Goal: Find specific page/section: Find specific page/section

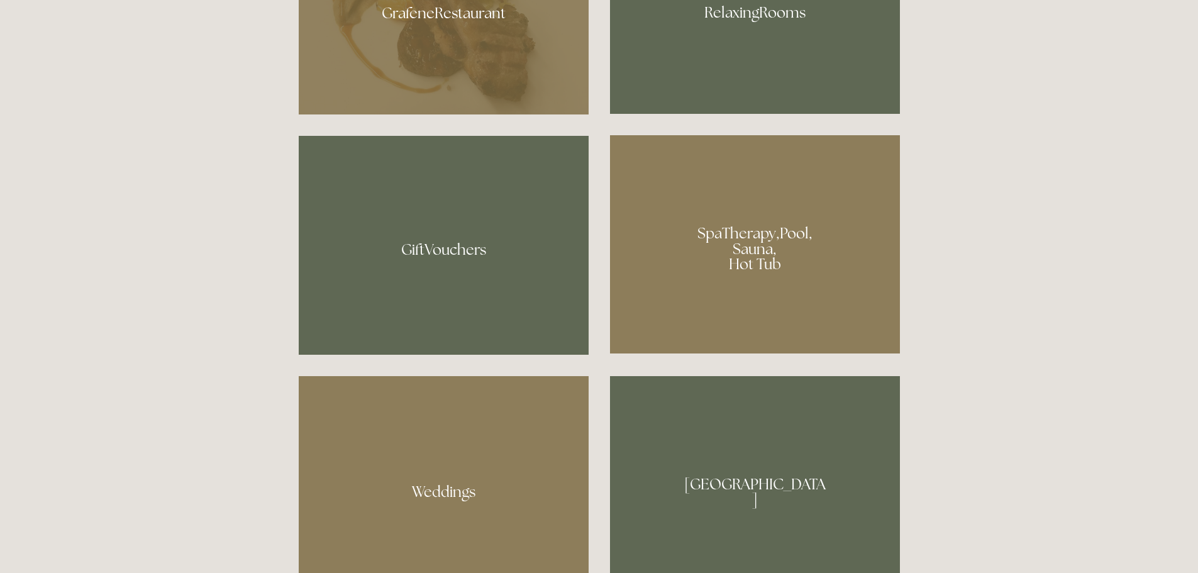
scroll to position [817, 0]
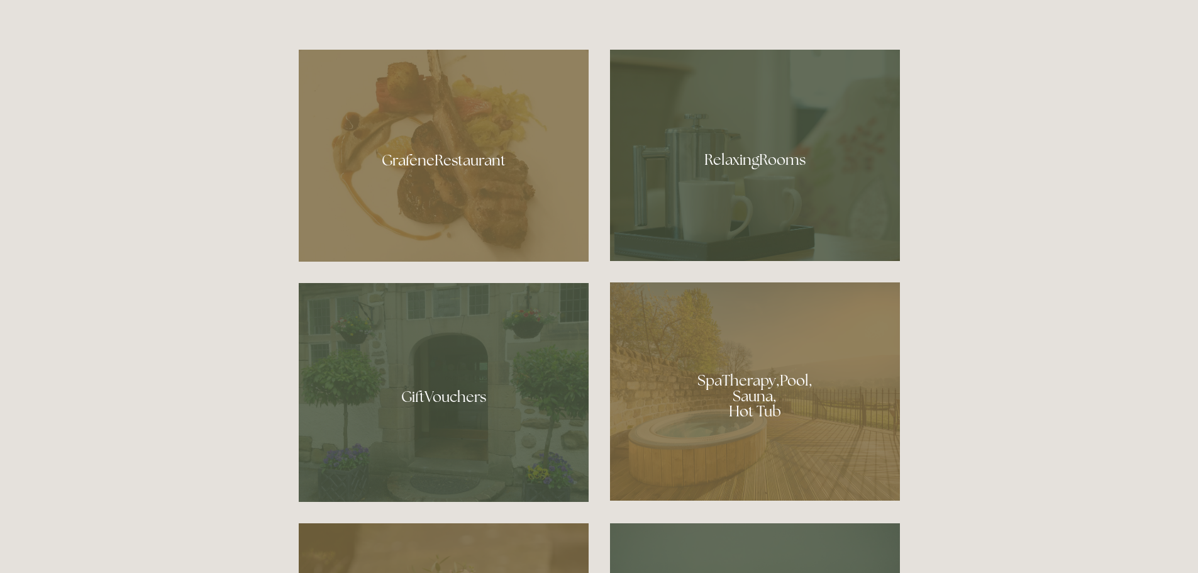
click at [838, 350] on div at bounding box center [755, 391] width 290 height 218
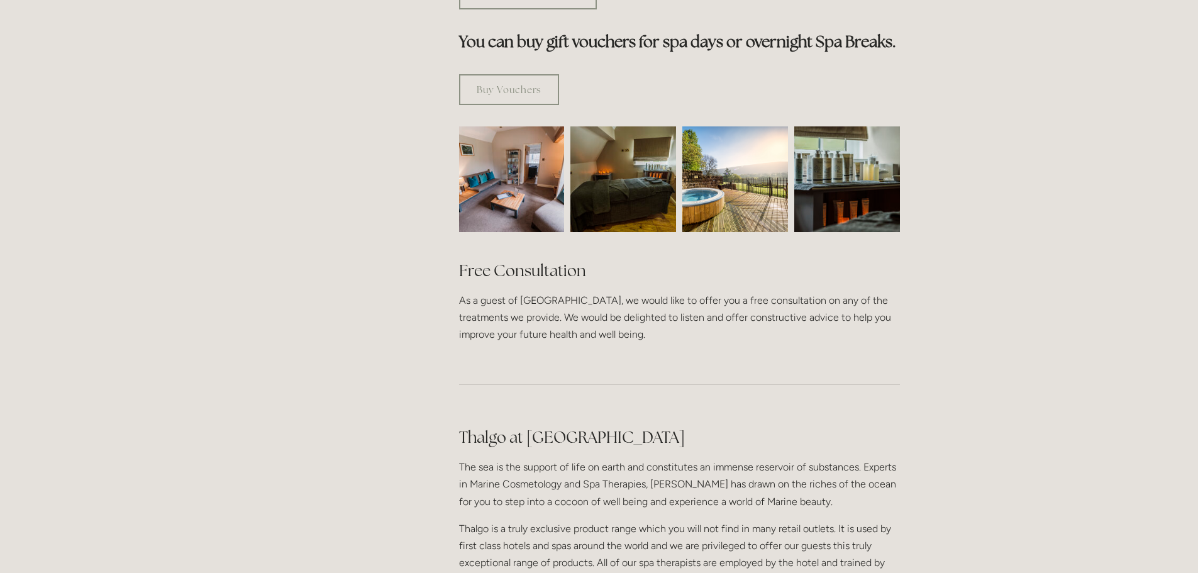
scroll to position [817, 0]
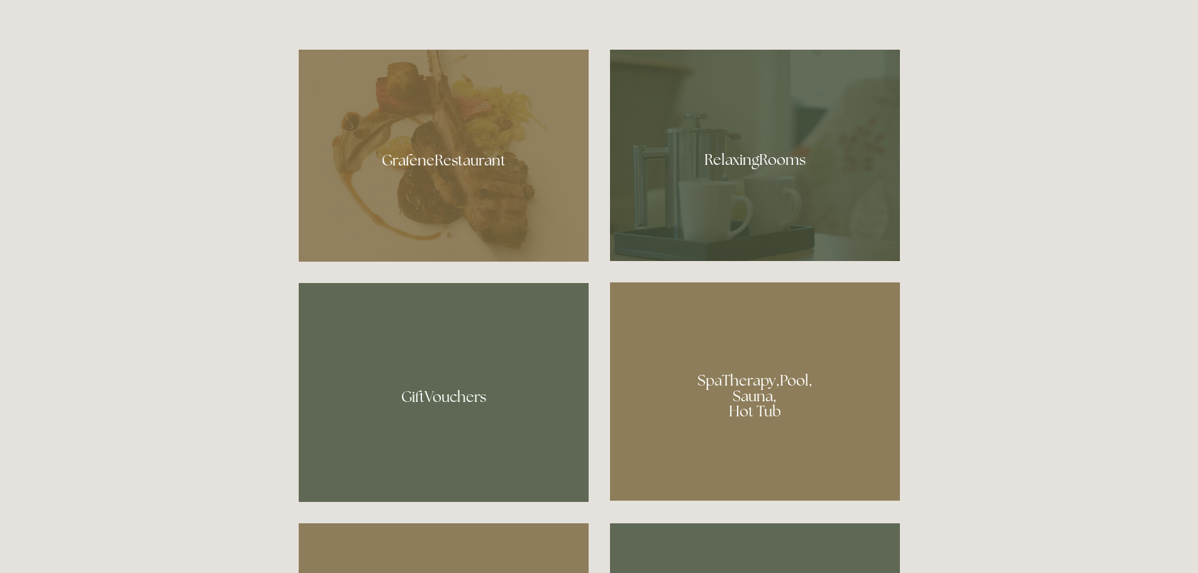
scroll to position [817, 0]
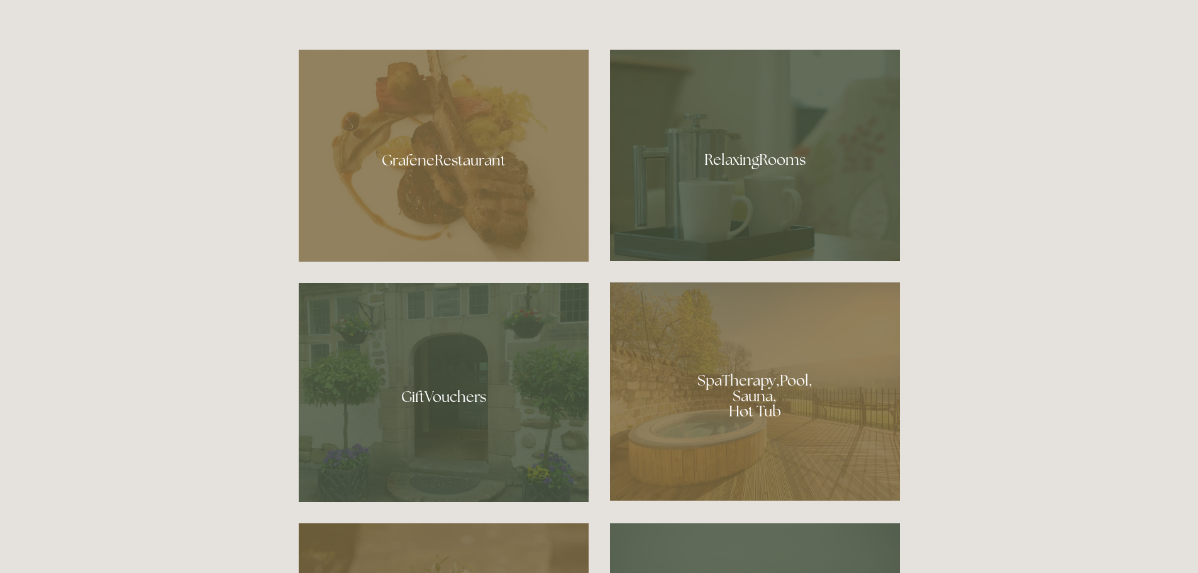
click at [492, 142] on div at bounding box center [444, 156] width 290 height 212
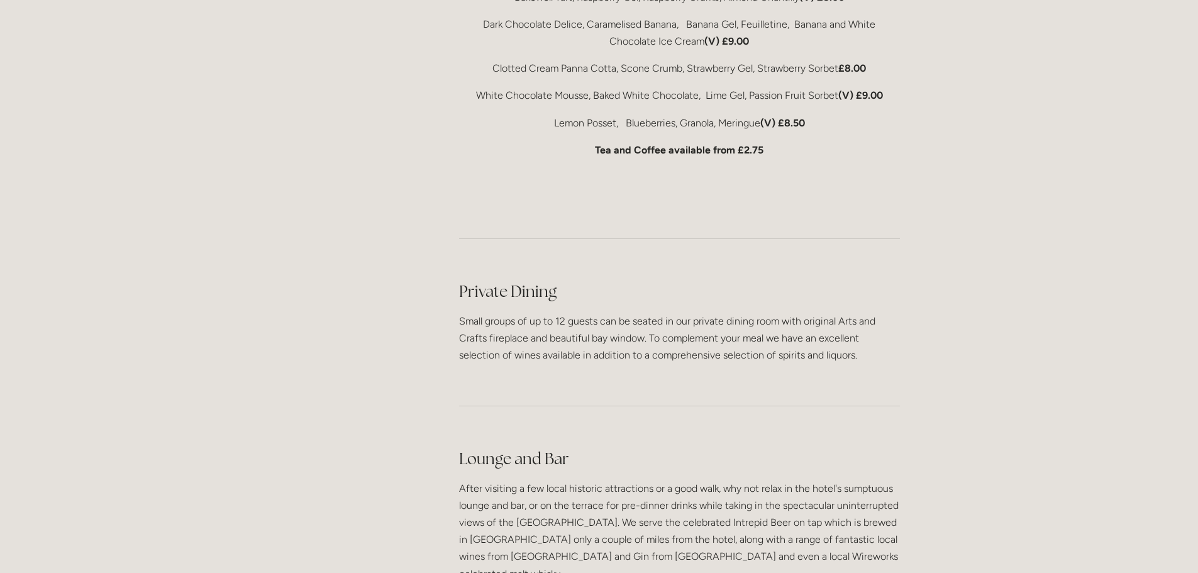
scroll to position [3143, 0]
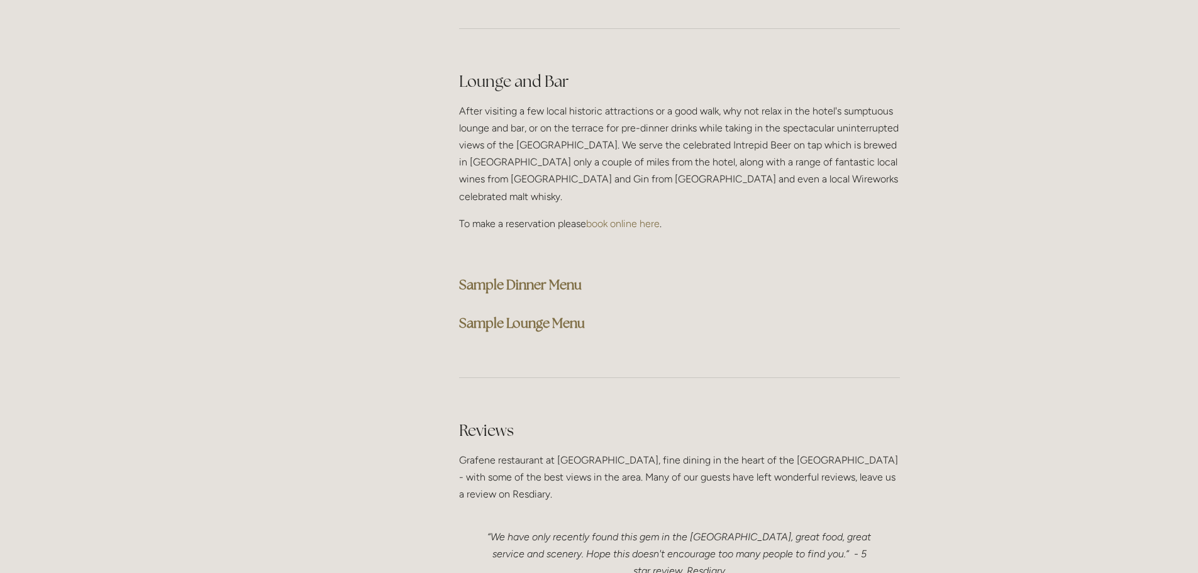
click at [573, 276] on strong "Sample Dinner Menu" at bounding box center [520, 284] width 123 height 17
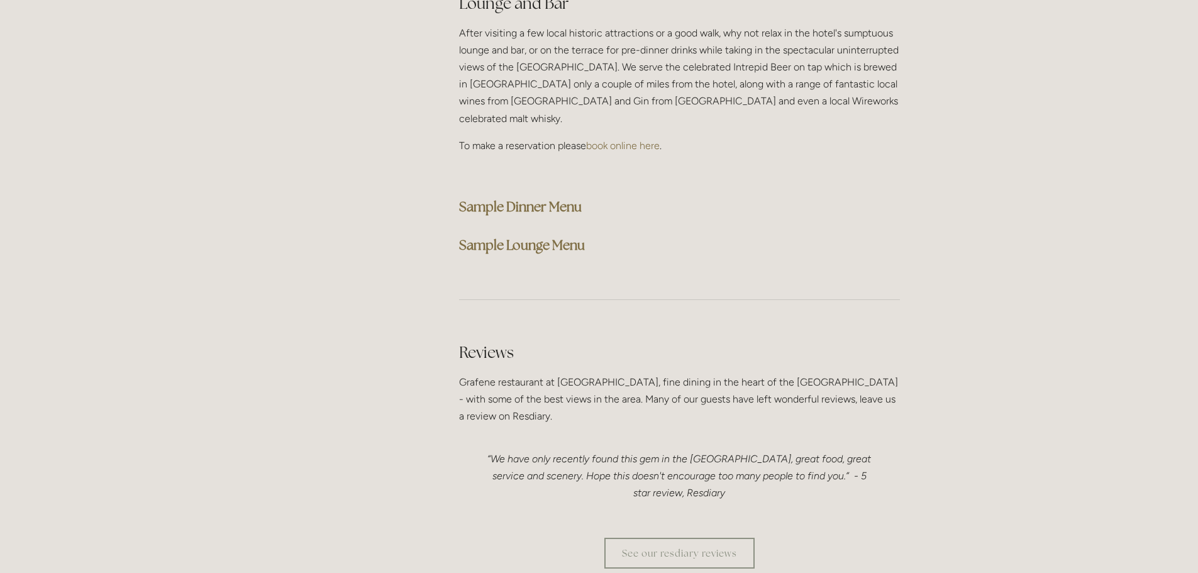
scroll to position [3457, 0]
